Goal: Information Seeking & Learning: Learn about a topic

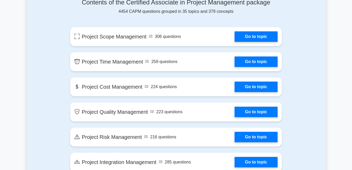
scroll to position [288, 0]
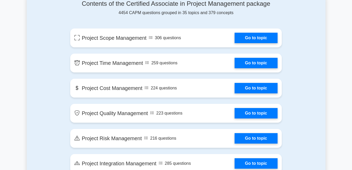
click at [256, 37] on link "Go to topic" at bounding box center [255, 38] width 43 height 10
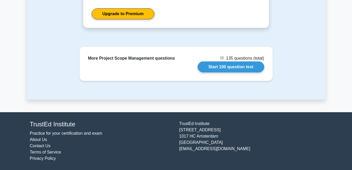
scroll to position [629, 0]
click at [222, 66] on link "Start 100 question test" at bounding box center [230, 67] width 67 height 11
